Goal: Information Seeking & Learning: Learn about a topic

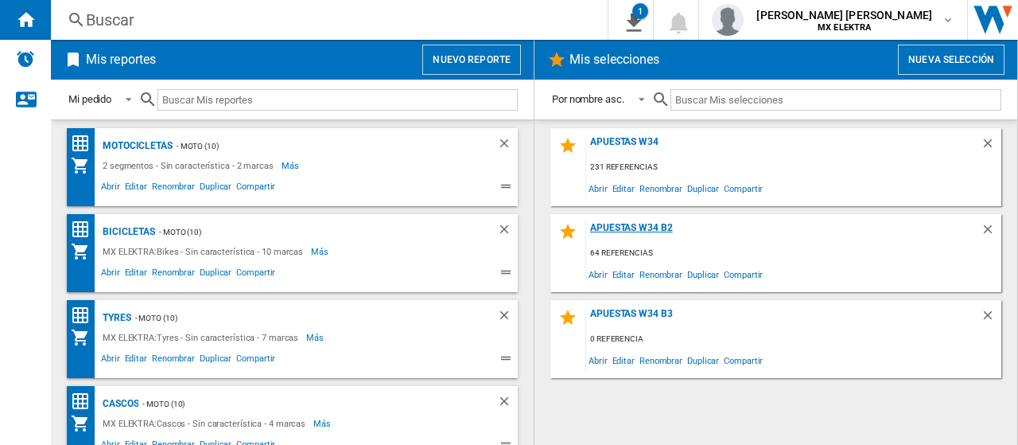
click at [648, 227] on div "Apuestas W34 B2" at bounding box center [783, 232] width 395 height 21
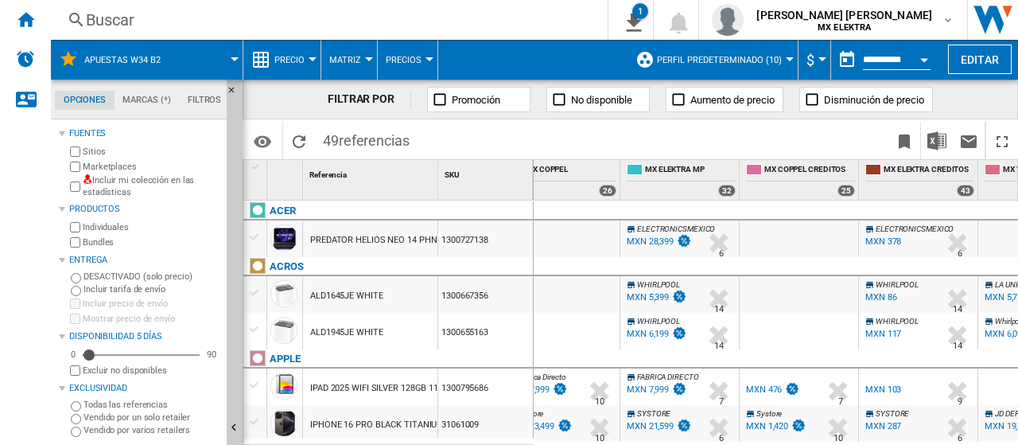
scroll to position [118, 0]
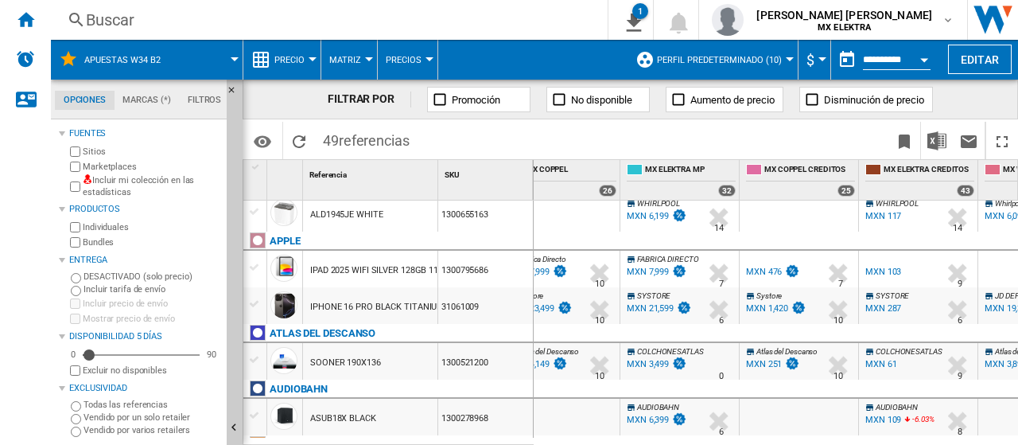
click at [842, 282] on div at bounding box center [838, 273] width 33 height 37
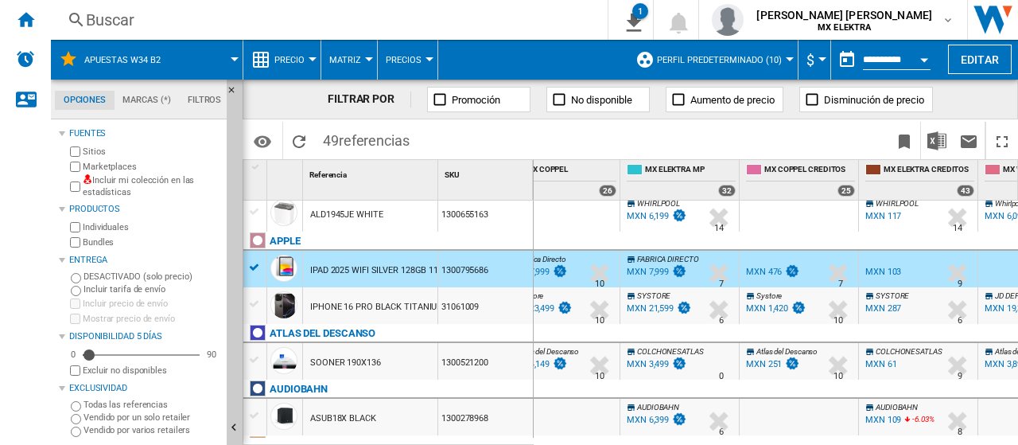
click at [842, 282] on div at bounding box center [838, 273] width 33 height 37
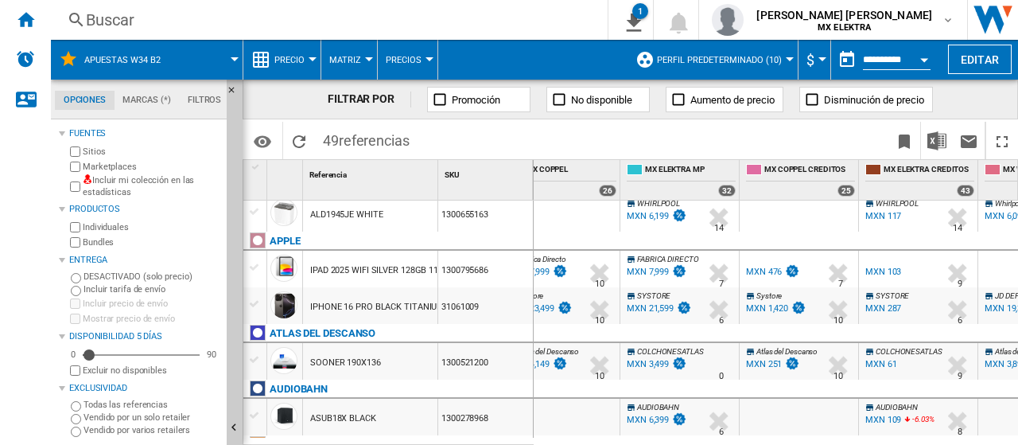
click at [842, 282] on div at bounding box center [838, 273] width 33 height 37
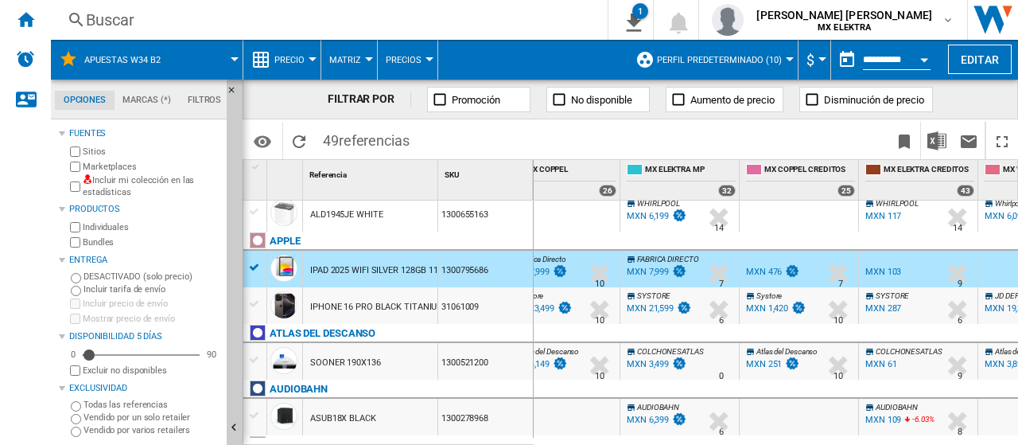
click at [759, 271] on div "MXN 476" at bounding box center [764, 271] width 36 height 10
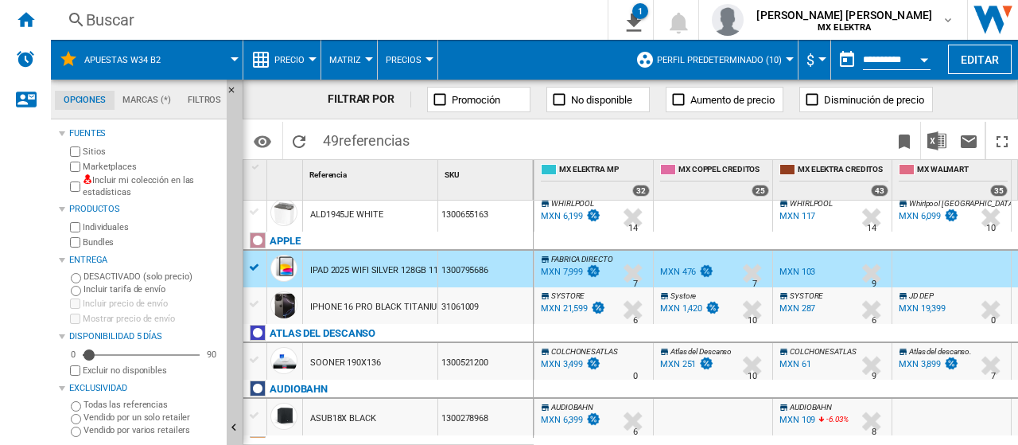
scroll to position [0, 386]
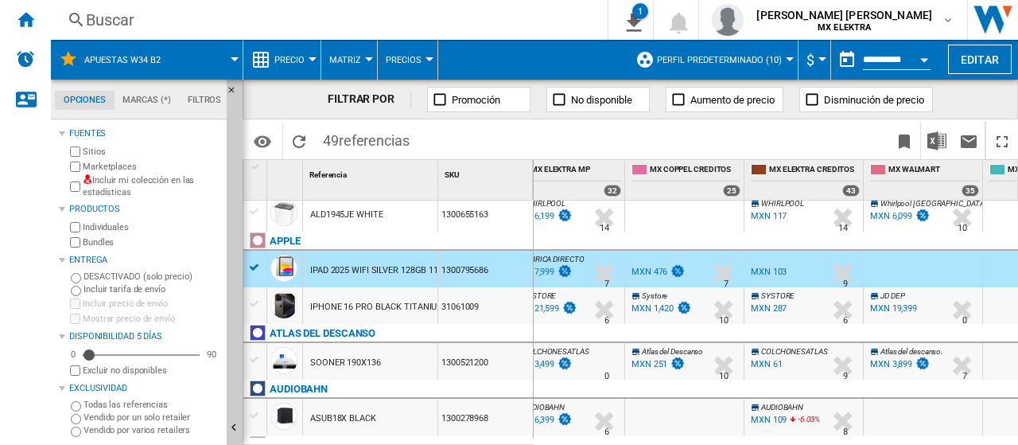
click at [781, 270] on div "MXN 103" at bounding box center [769, 271] width 36 height 10
drag, startPoint x: 500, startPoint y: 266, endPoint x: 441, endPoint y: 270, distance: 58.2
click at [441, 270] on div "1300795686" at bounding box center [485, 269] width 95 height 37
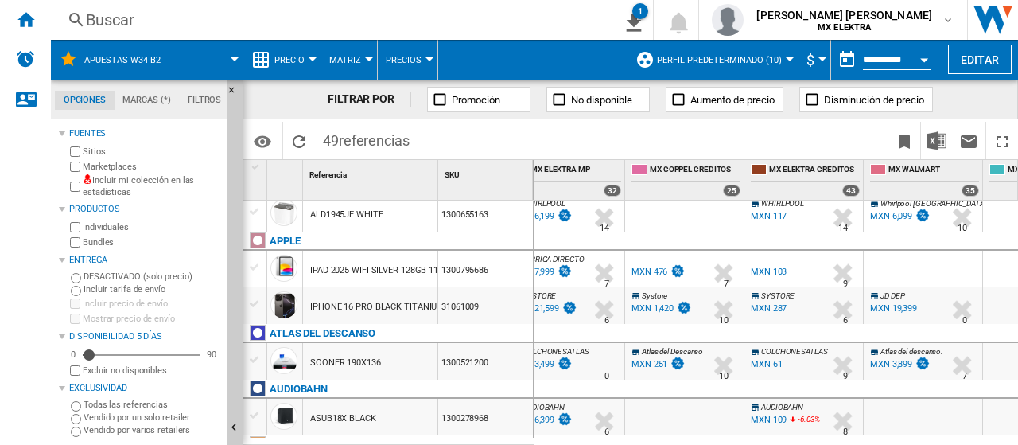
scroll to position [119, 0]
click at [457, 270] on div "1300795686" at bounding box center [485, 267] width 95 height 37
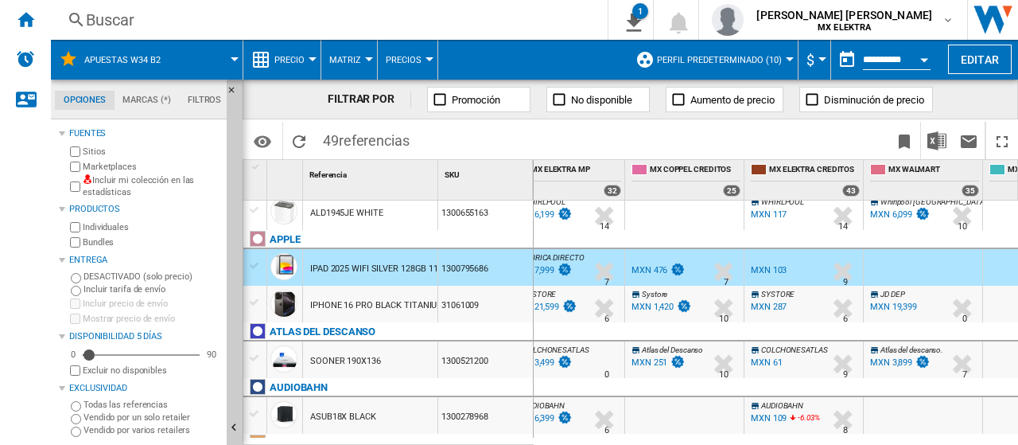
click at [457, 269] on div "1300795686" at bounding box center [485, 267] width 95 height 37
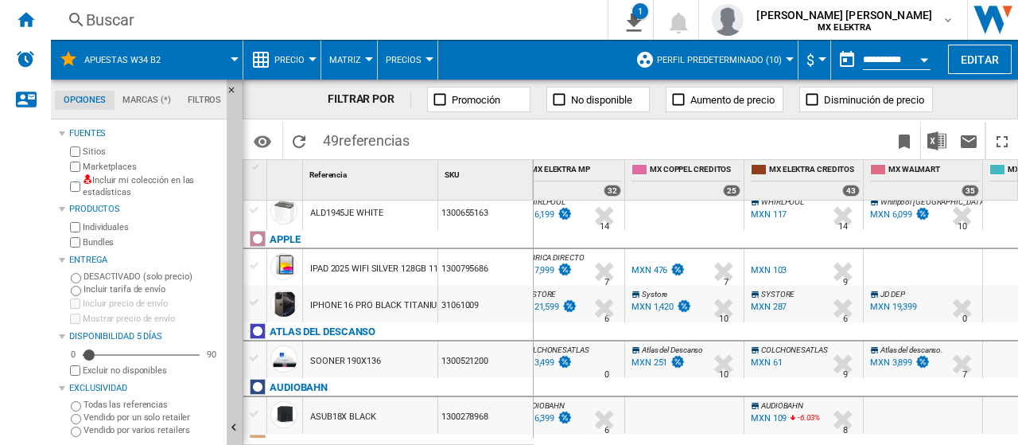
click at [457, 269] on div "1300795686" at bounding box center [485, 267] width 95 height 37
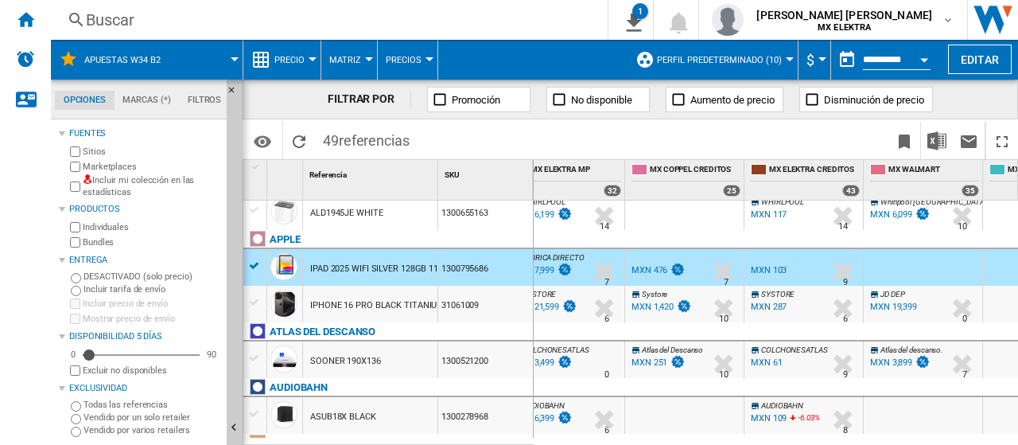
click at [457, 269] on div "1300795686" at bounding box center [485, 267] width 95 height 37
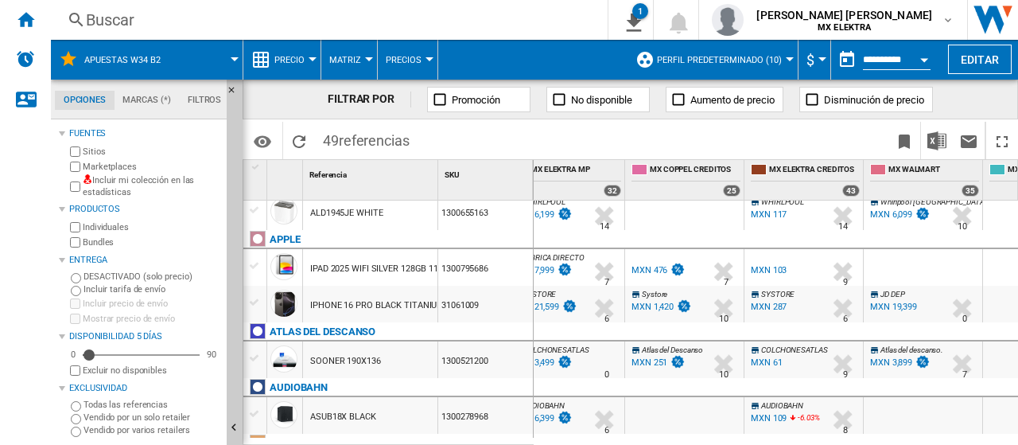
click at [465, 269] on div "1300795686" at bounding box center [485, 267] width 95 height 37
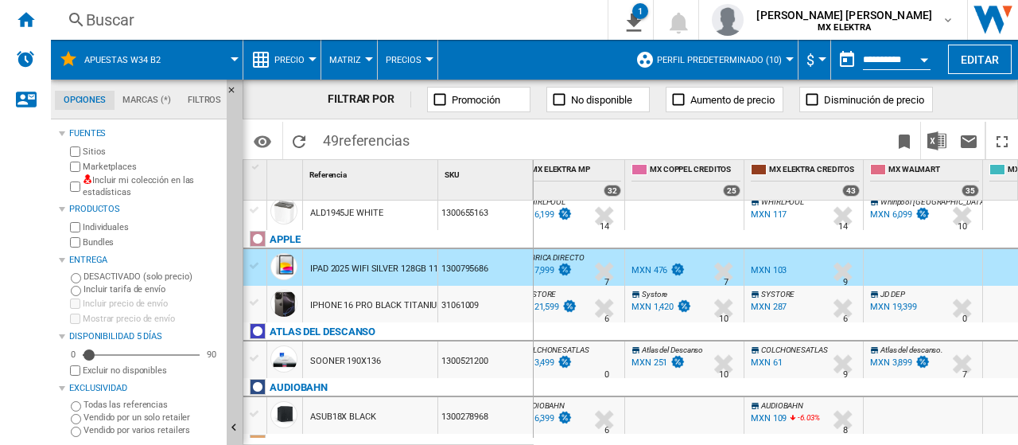
click at [465, 269] on div "1300795686" at bounding box center [485, 267] width 95 height 37
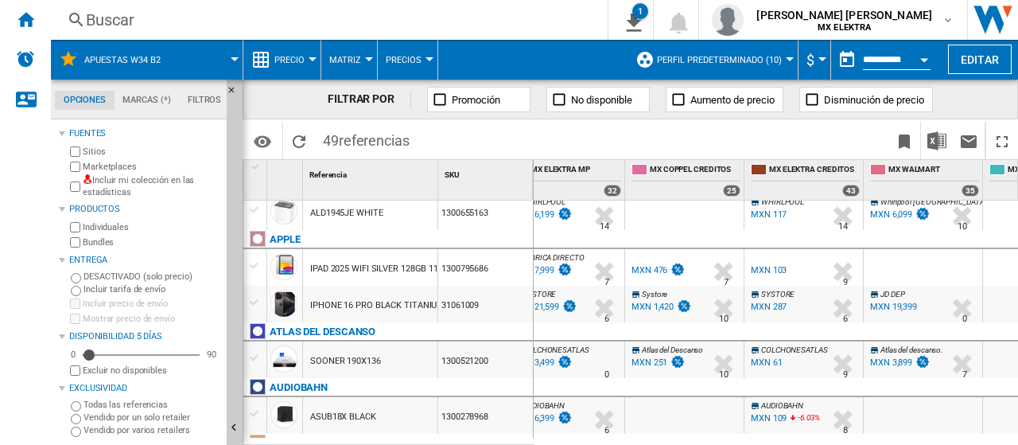
drag, startPoint x: 497, startPoint y: 267, endPoint x: 420, endPoint y: 270, distance: 77.2
click at [420, 249] on div "IPAD 2025 WIFI SILVER 128GB 11" 1300795686" at bounding box center [388, 249] width 290 height 0
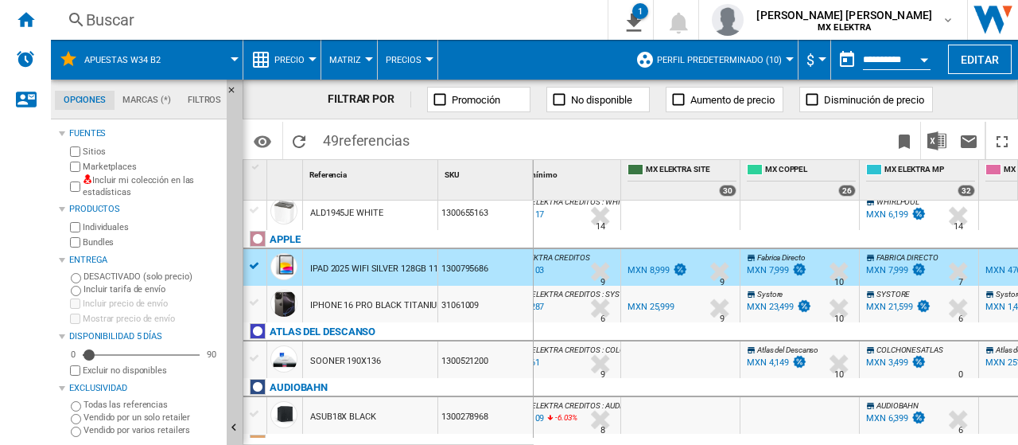
scroll to position [0, 16]
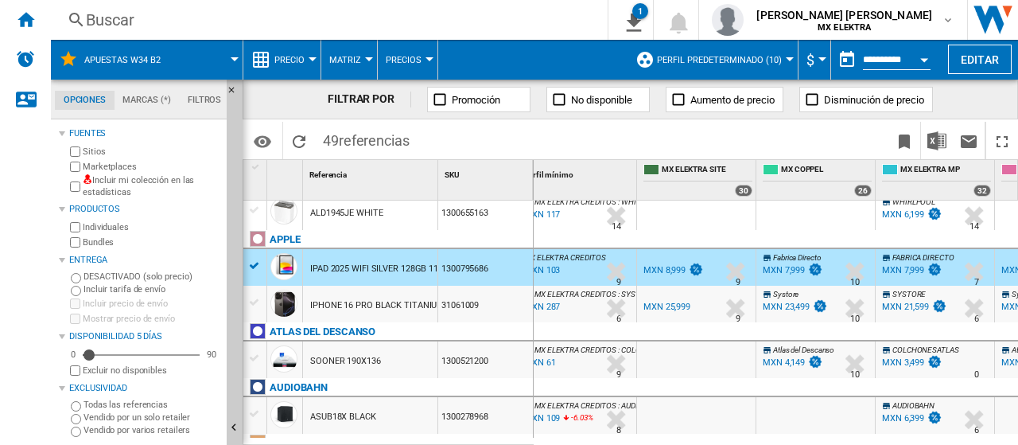
click at [915, 270] on div "MXN 7,999" at bounding box center [903, 270] width 42 height 10
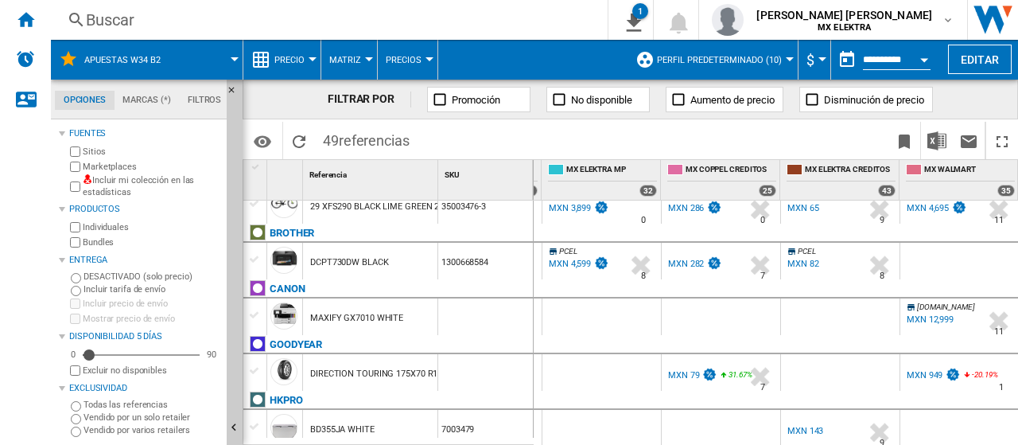
scroll to position [0, 349]
click at [805, 265] on div "MXN 82" at bounding box center [802, 264] width 31 height 10
click at [683, 259] on div "MXN 282" at bounding box center [686, 264] width 36 height 10
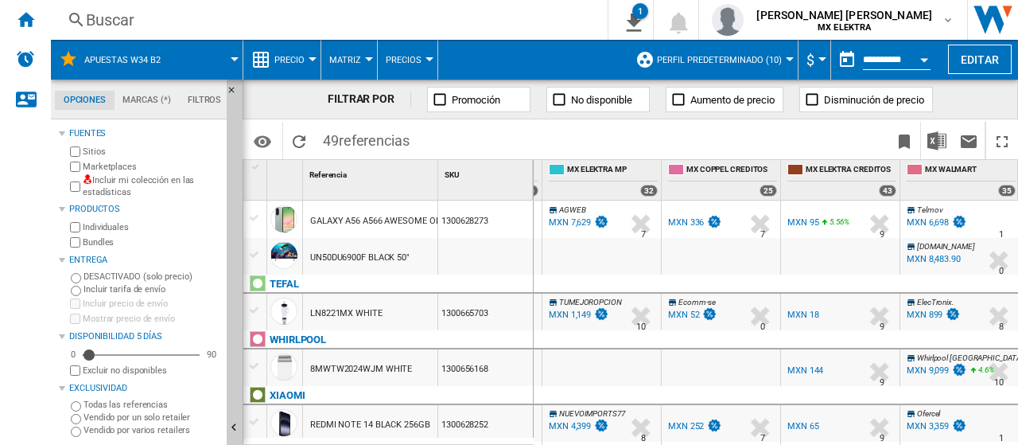
scroll to position [2090, 0]
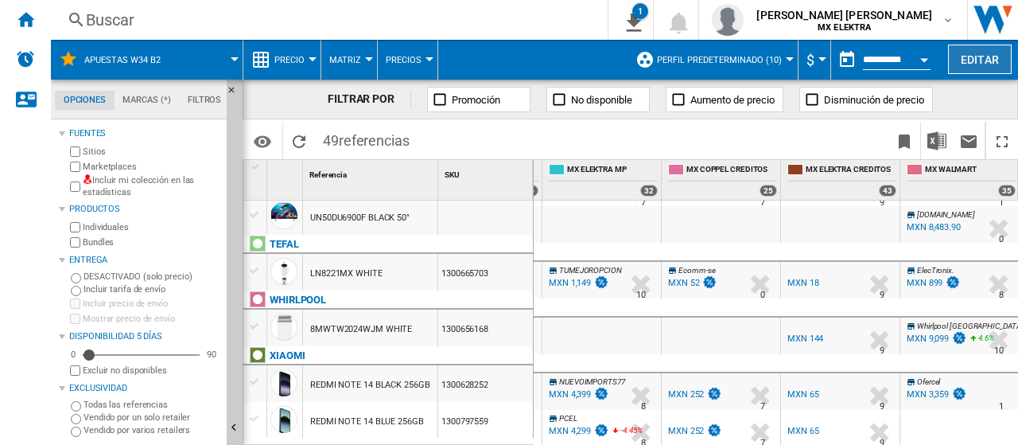
click at [967, 63] on button "Editar" at bounding box center [980, 59] width 64 height 29
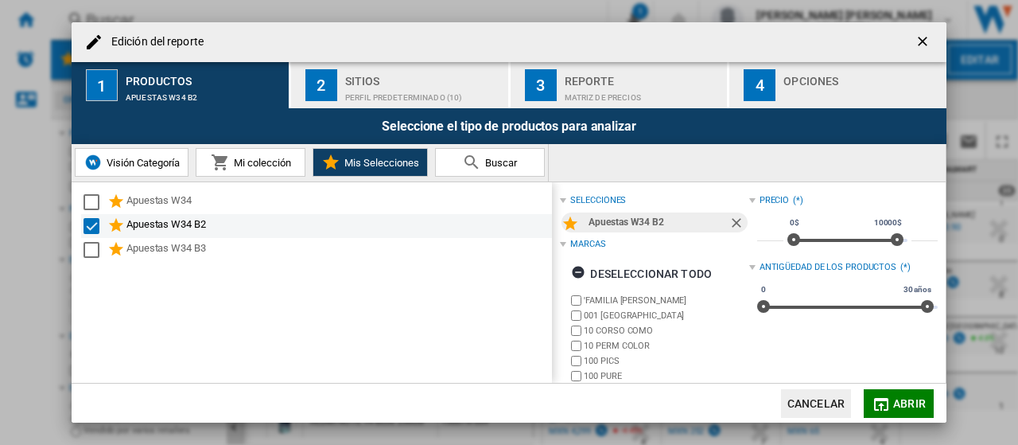
click at [92, 222] on div "Select" at bounding box center [92, 226] width 16 height 16
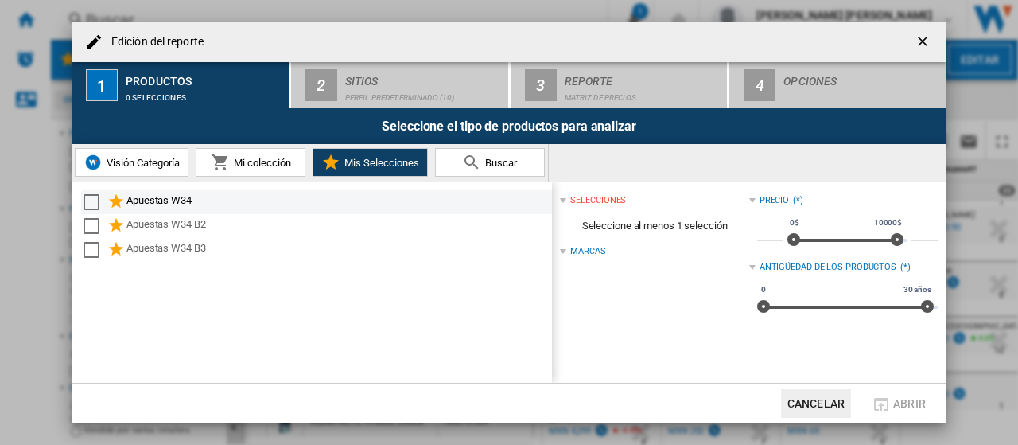
click at [92, 203] on div "Select" at bounding box center [92, 202] width 16 height 16
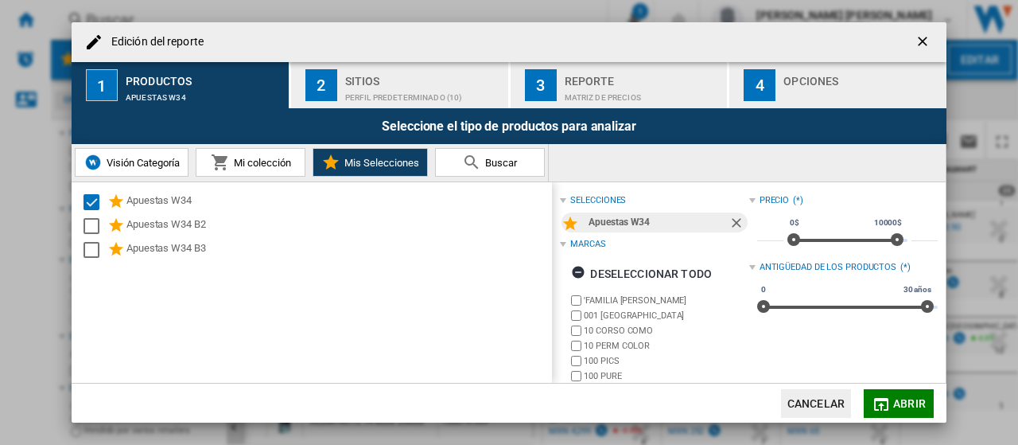
click at [904, 403] on span "Abrir" at bounding box center [909, 403] width 33 height 13
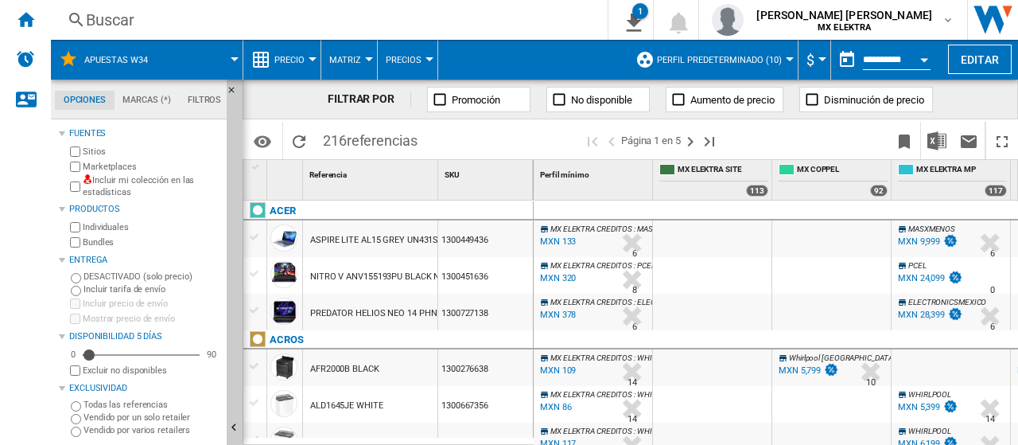
scroll to position [122, 0]
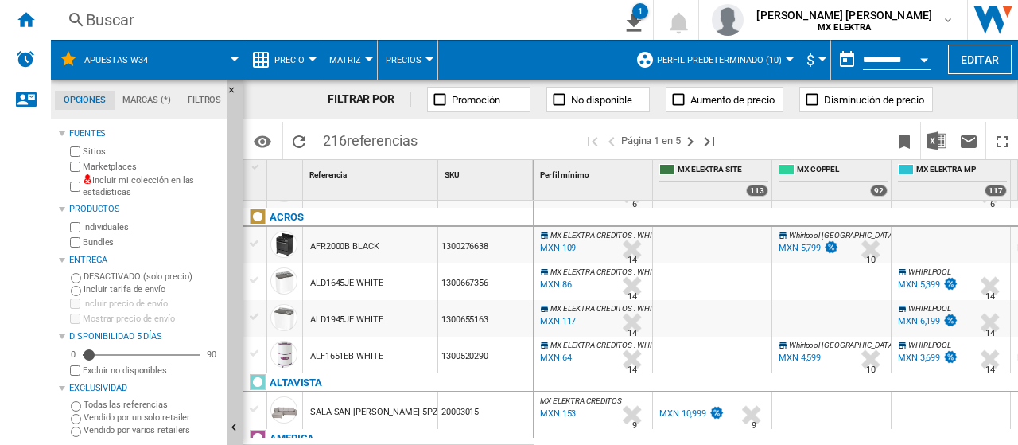
click at [466, 281] on div "1300667356" at bounding box center [485, 281] width 95 height 37
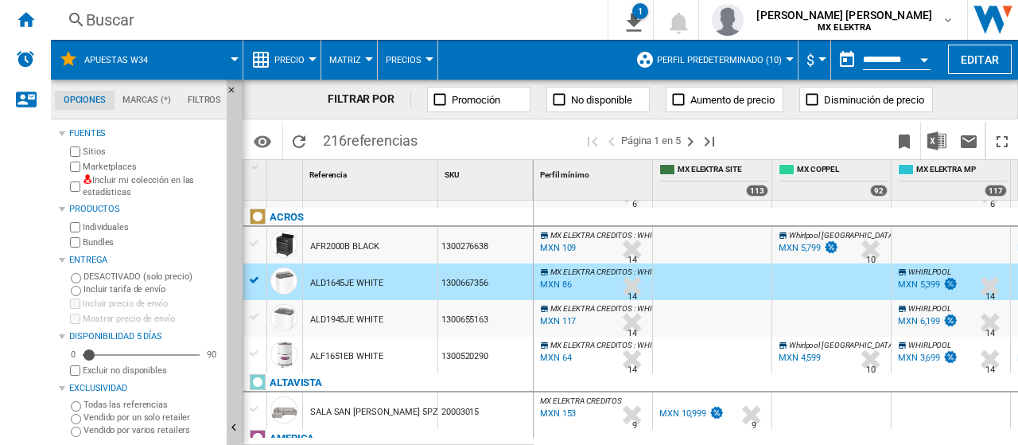
click at [466, 281] on div "1300667356" at bounding box center [485, 281] width 95 height 37
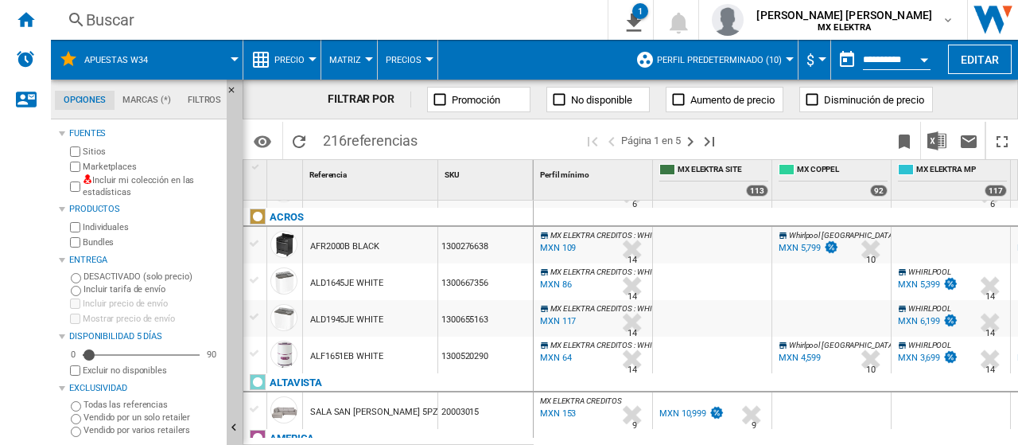
click at [466, 281] on div "1300667356" at bounding box center [485, 281] width 95 height 37
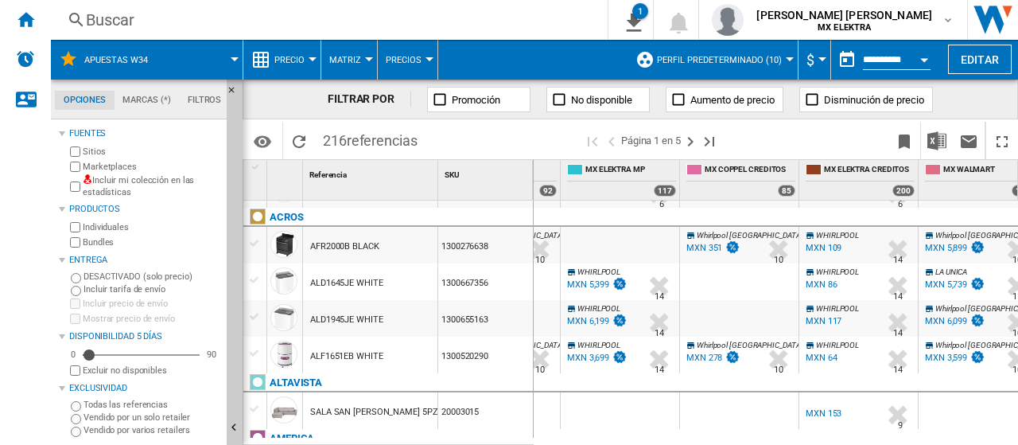
scroll to position [0, 0]
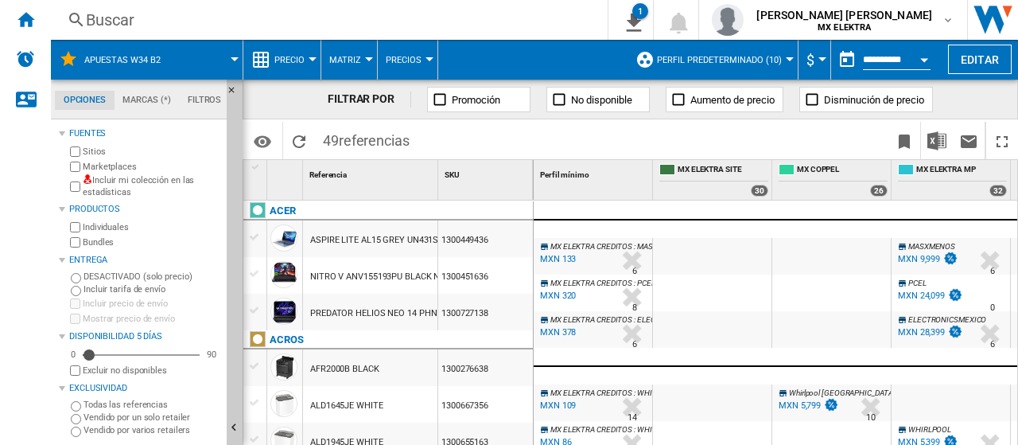
drag, startPoint x: 554, startPoint y: 239, endPoint x: 830, endPoint y: 194, distance: 279.7
click at [729, 311] on div at bounding box center [712, 329] width 119 height 37
